Goal: Information Seeking & Learning: Understand process/instructions

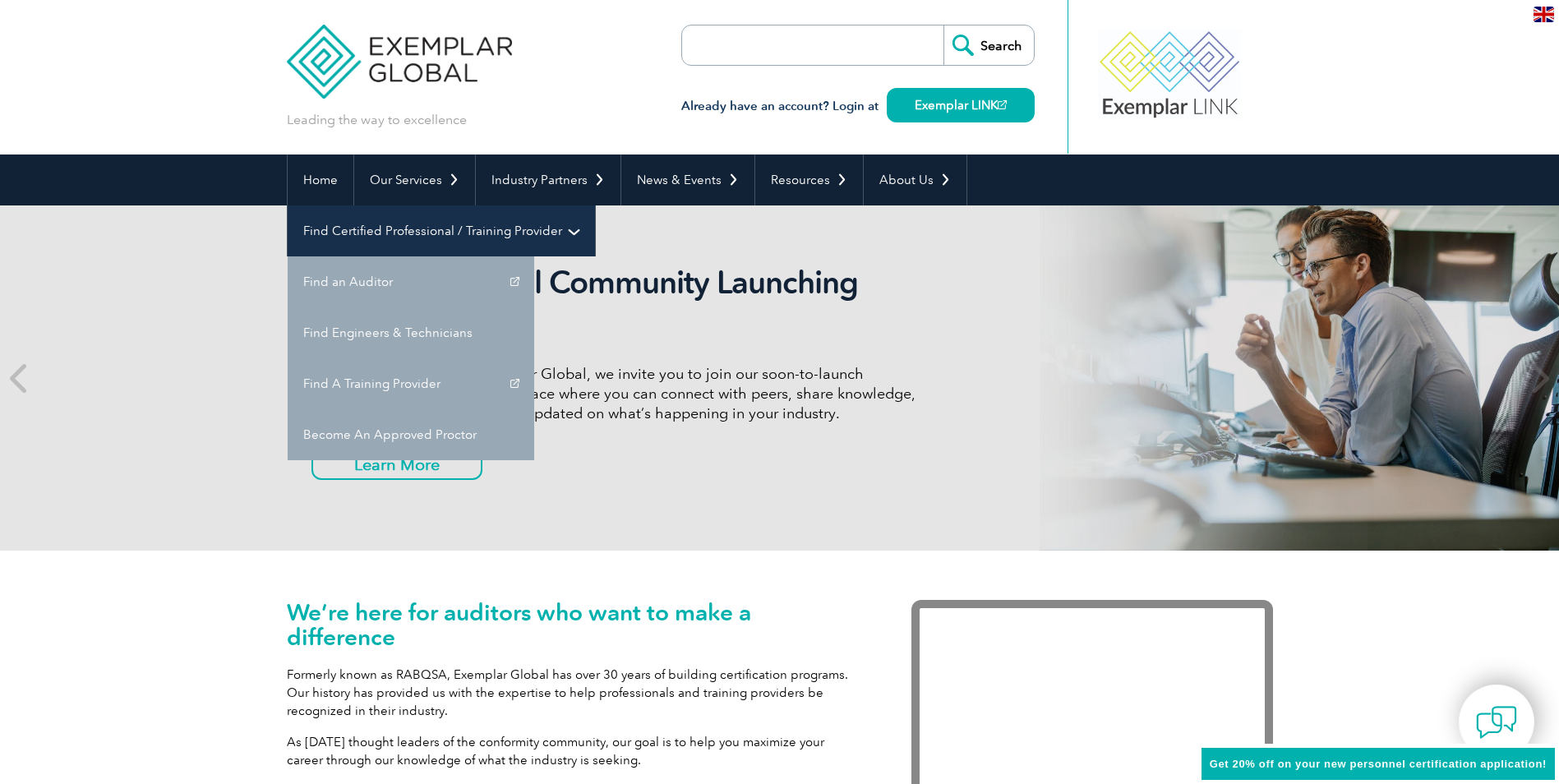
click at [595, 205] on link "Find Certified Professional / Training Provider" at bounding box center [441, 231] width 307 height 51
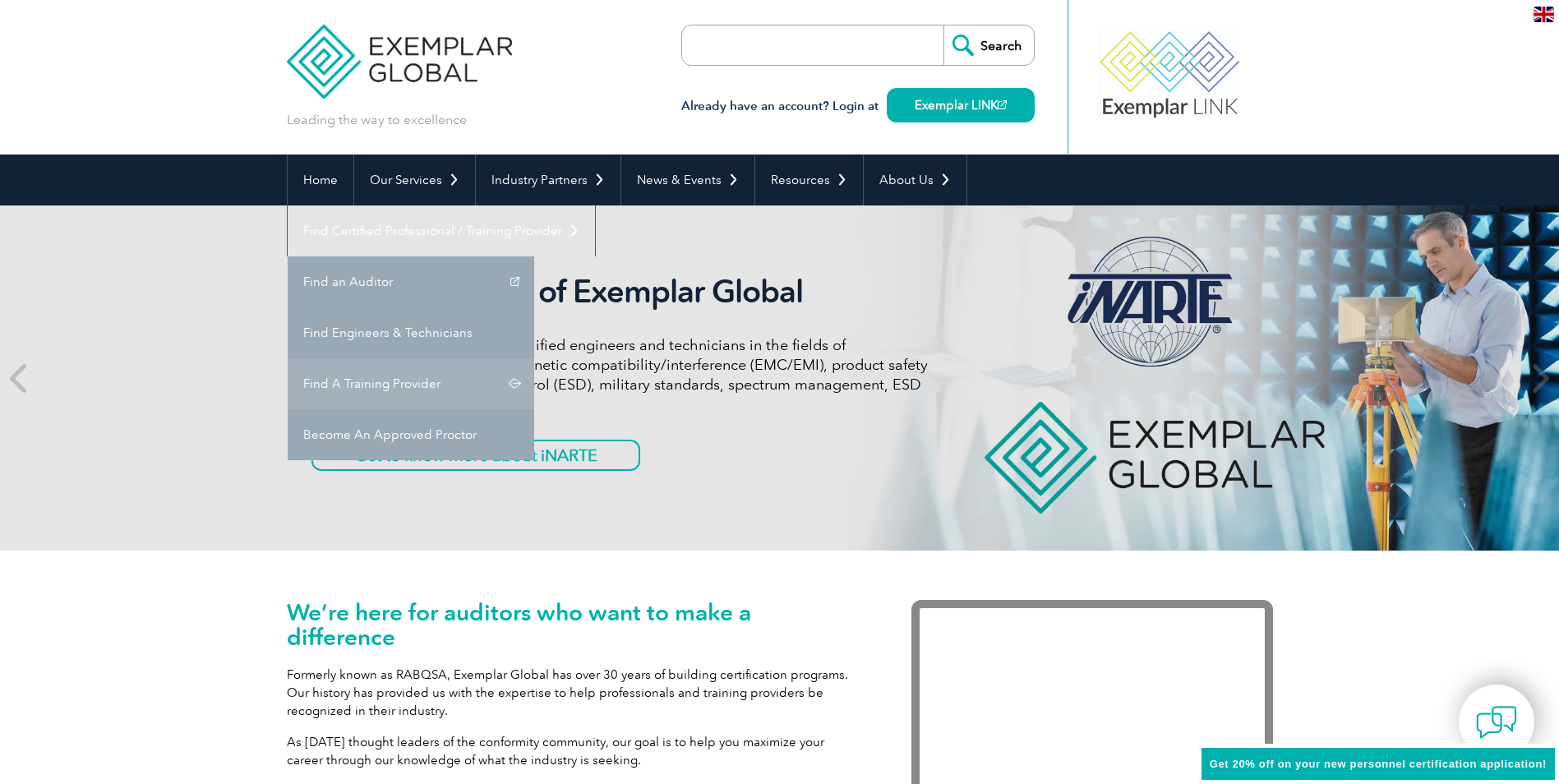
click at [534, 358] on link "Find A Training Provider" at bounding box center [410, 384] width 247 height 51
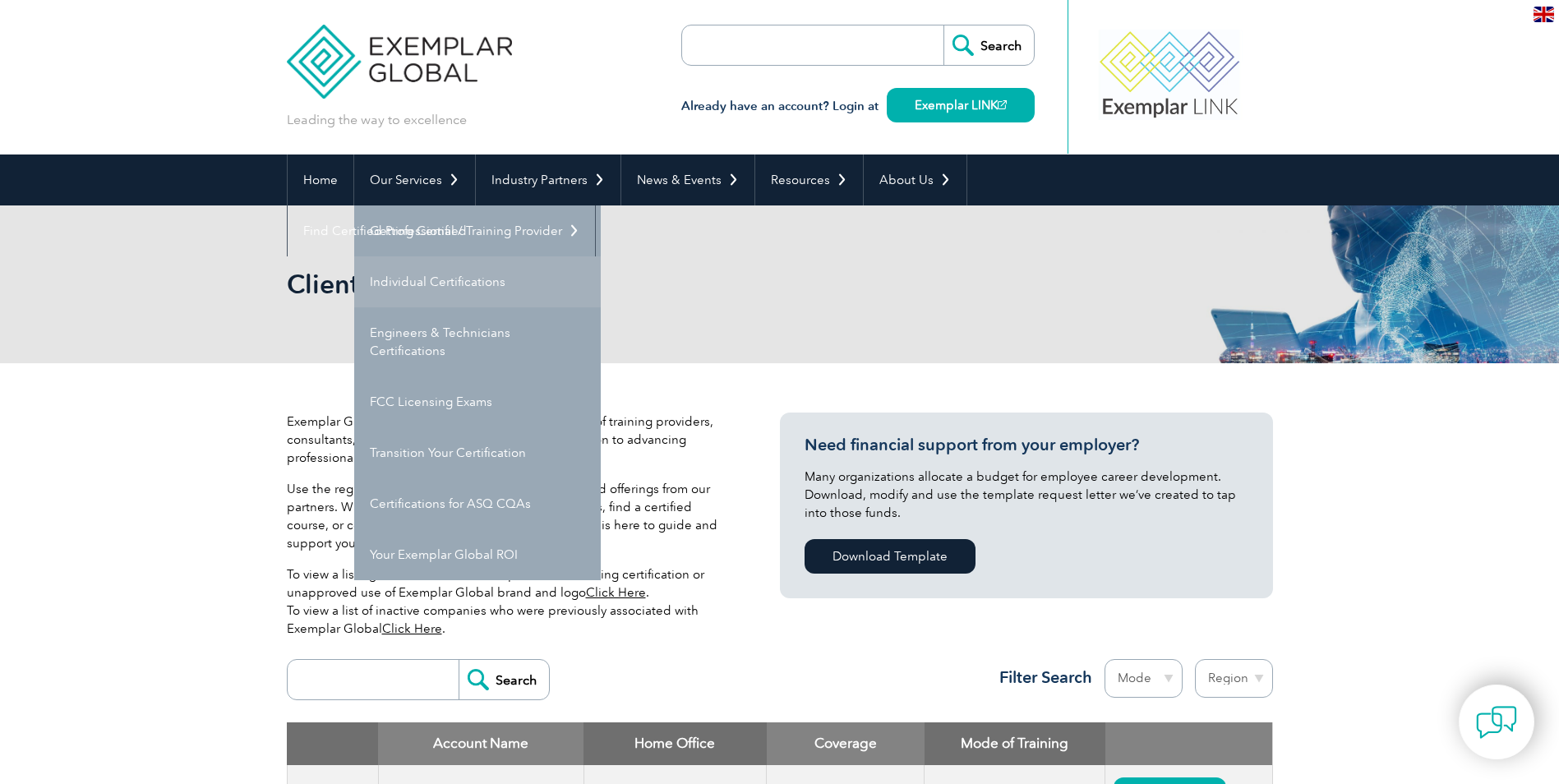
click at [457, 279] on link "Individual Certifications" at bounding box center [477, 282] width 247 height 51
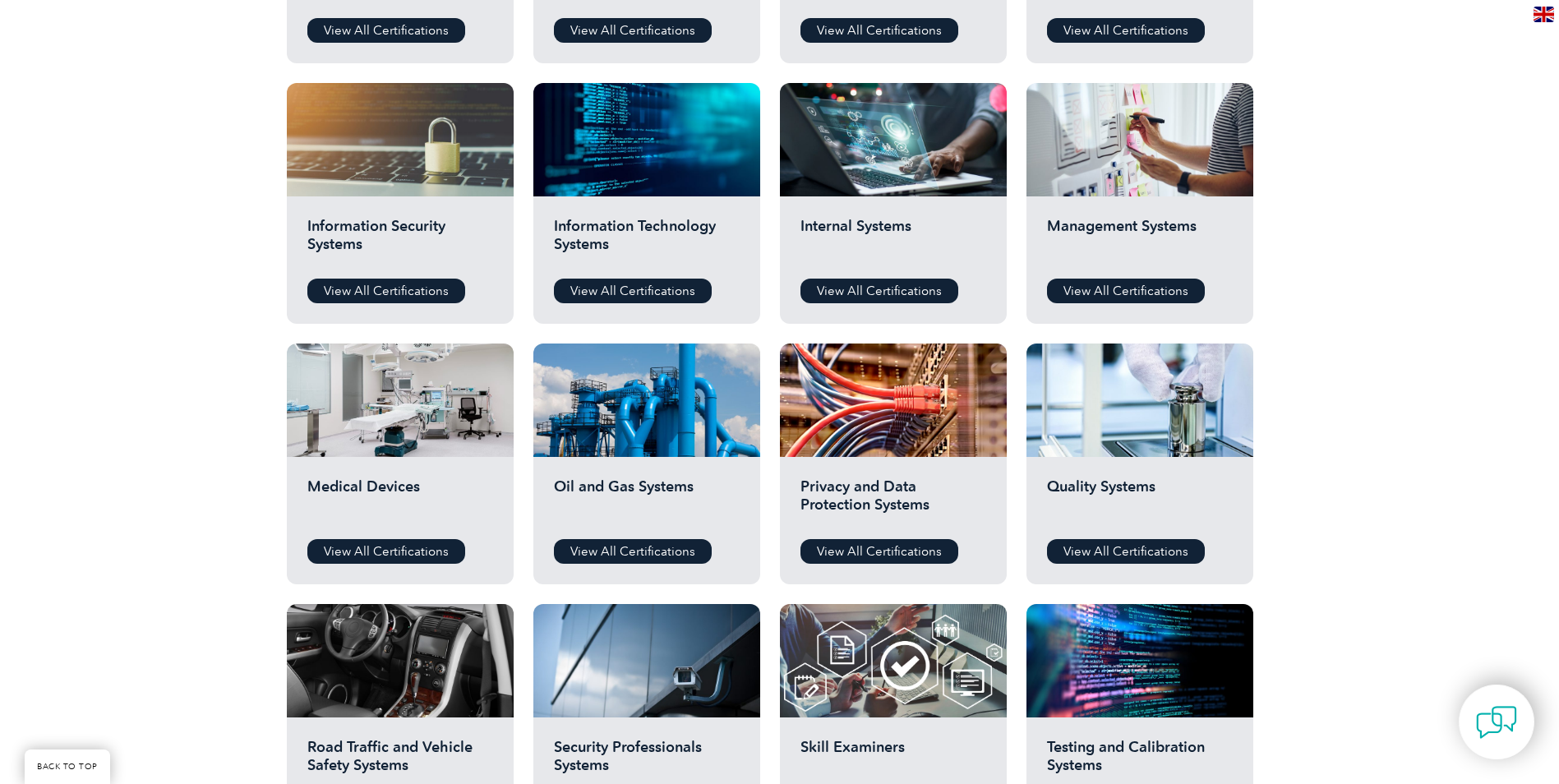
scroll to position [821, 0]
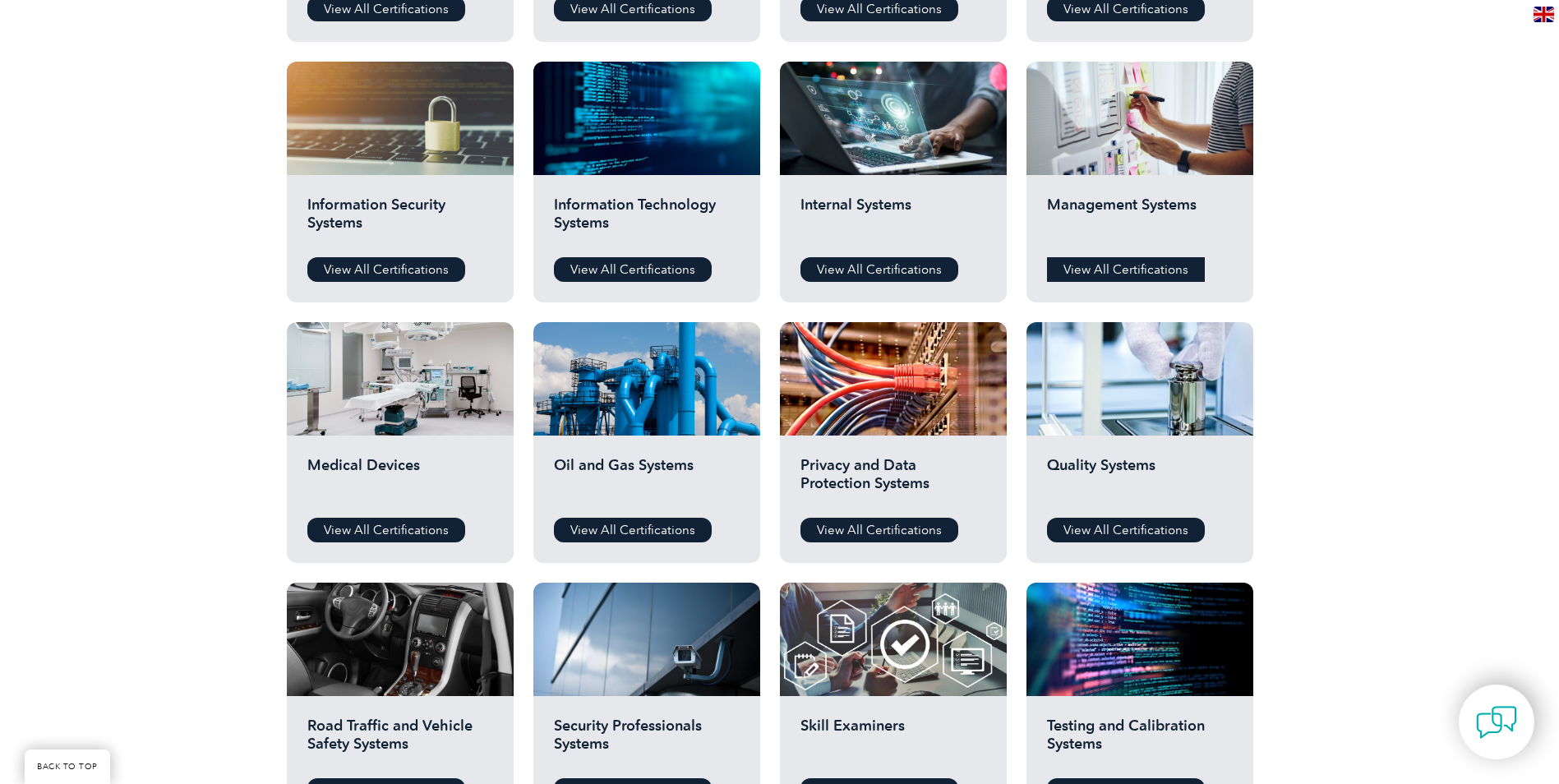
click at [1115, 263] on link "View All Certifications" at bounding box center [1125, 270] width 158 height 25
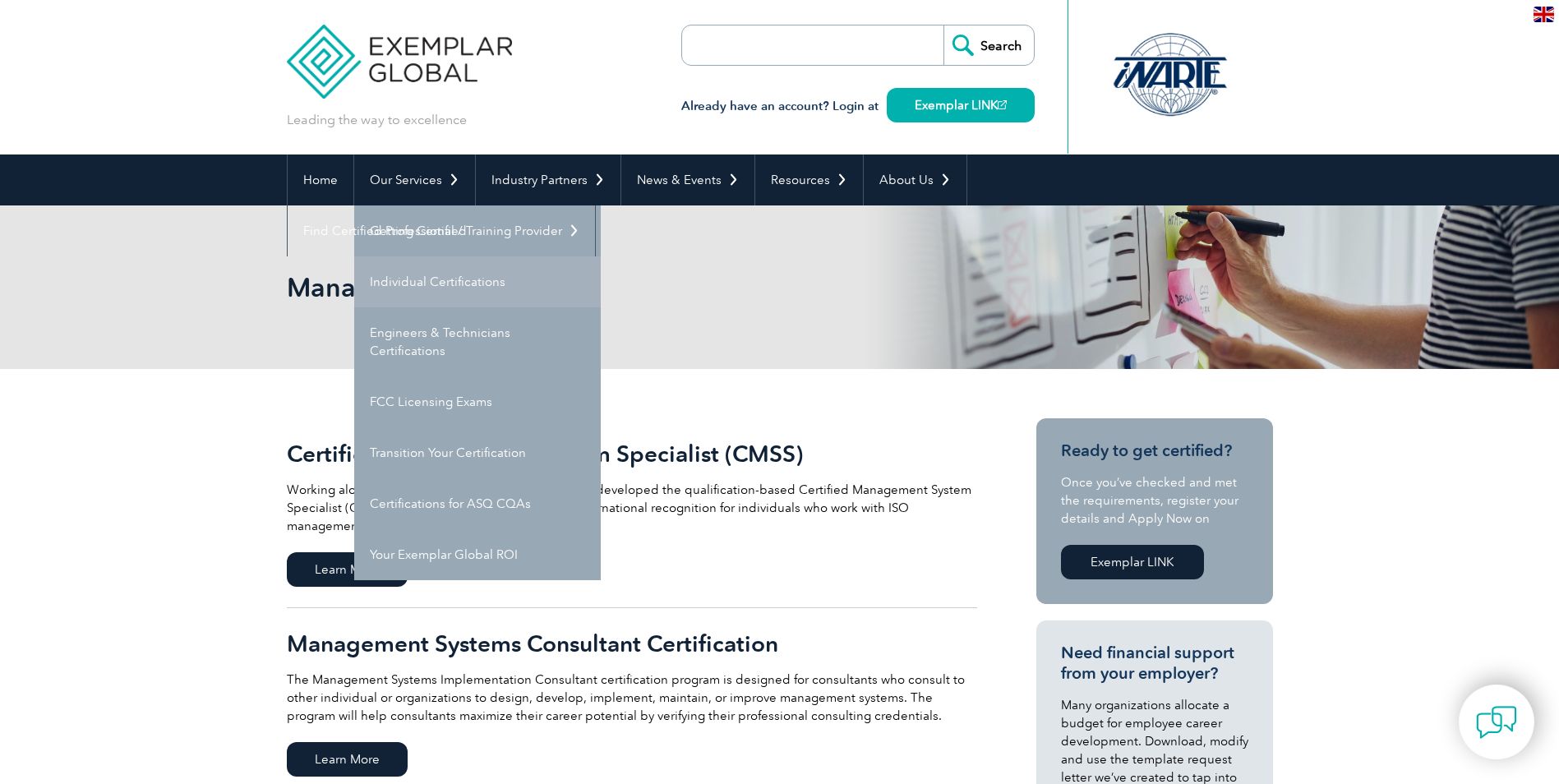
click at [444, 276] on link "Individual Certifications" at bounding box center [477, 282] width 247 height 51
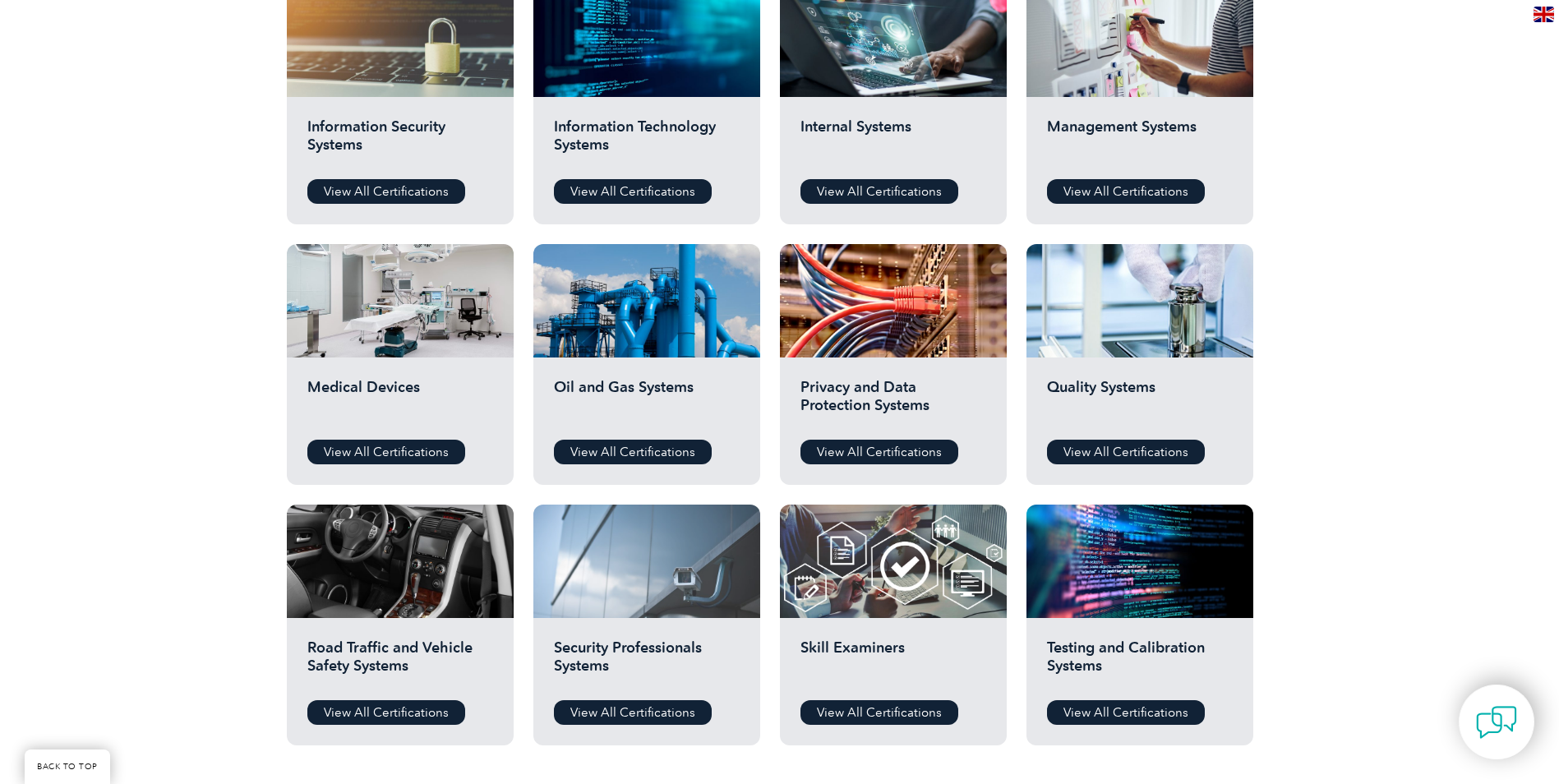
scroll to position [985, 0]
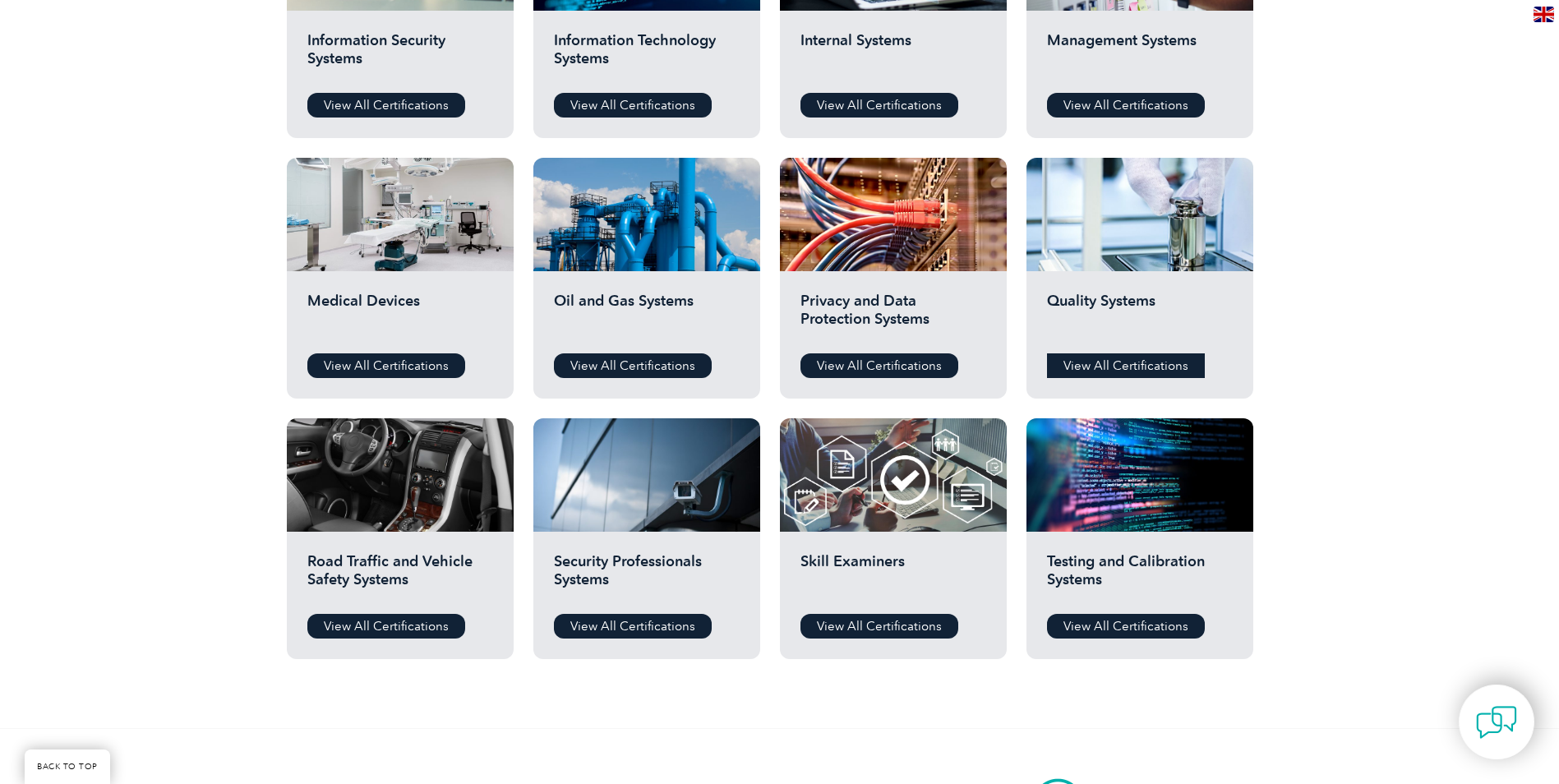
click at [1092, 364] on link "View All Certifications" at bounding box center [1125, 366] width 158 height 25
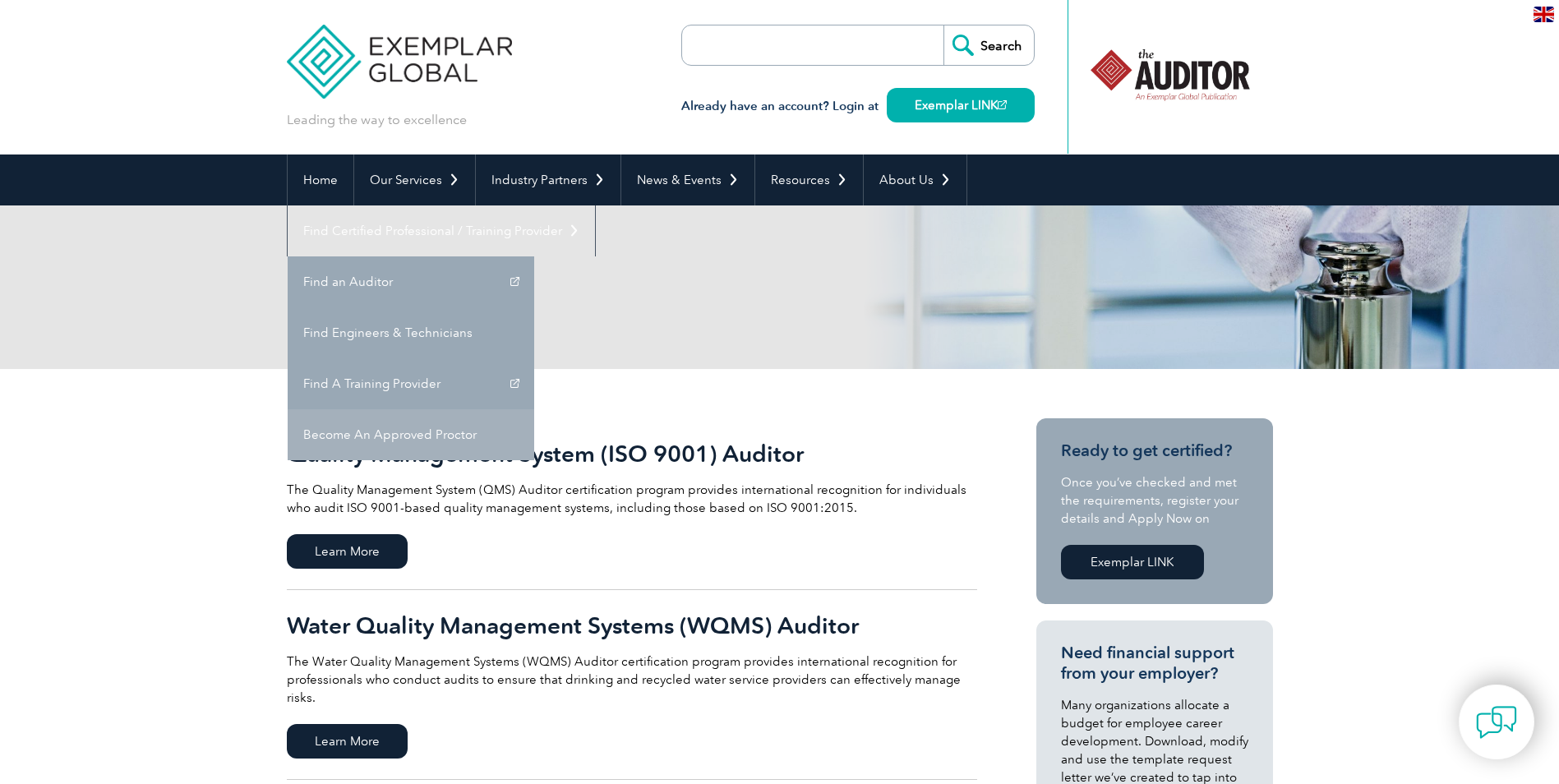
click at [534, 409] on link "Become An Approved Proctor" at bounding box center [410, 435] width 247 height 51
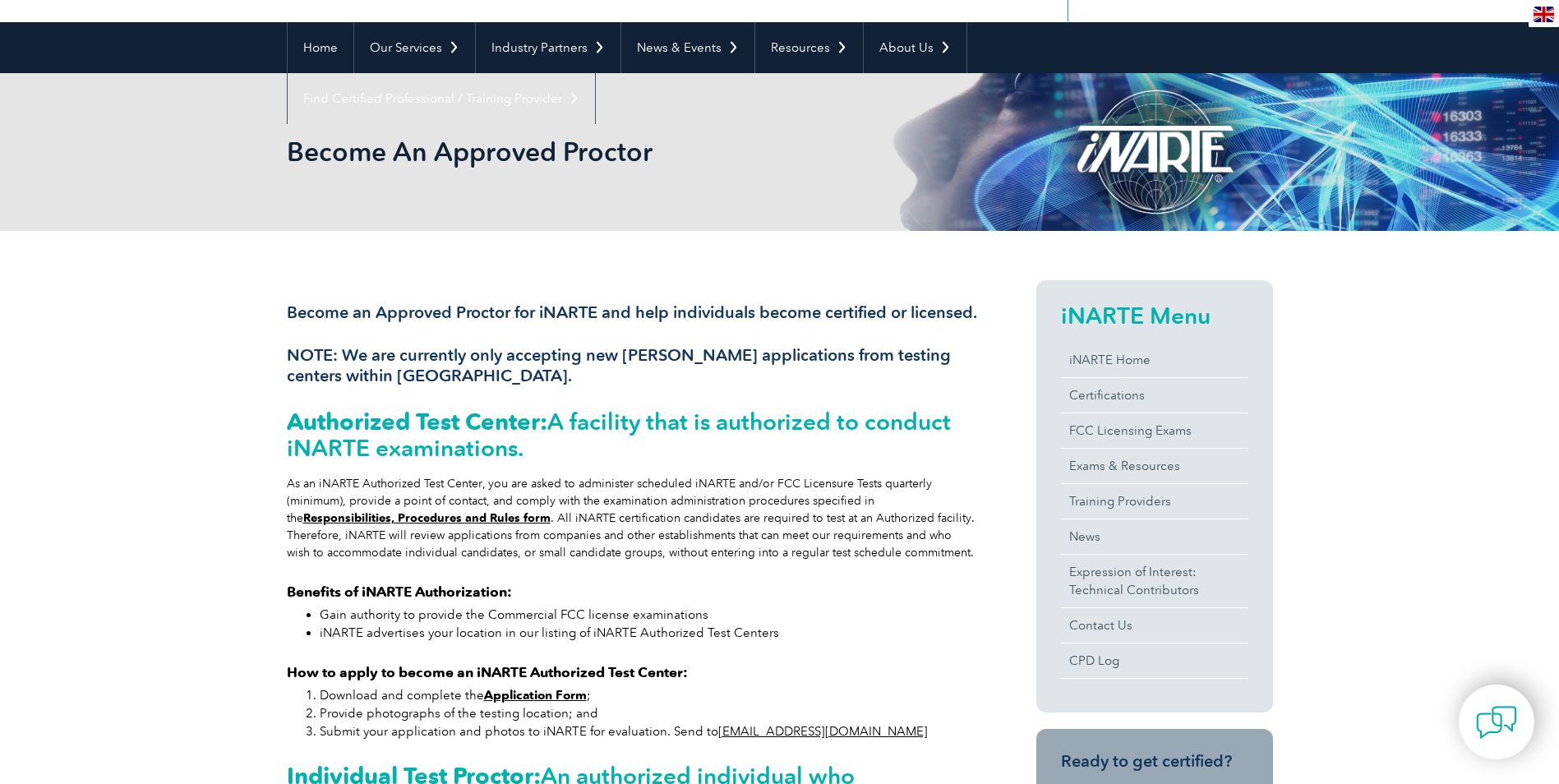
scroll to position [164, 0]
